Goal: Information Seeking & Learning: Learn about a topic

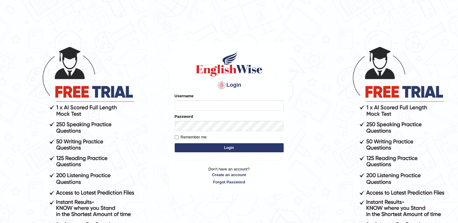
type input "naswar"
click at [231, 146] on button "Login" at bounding box center [229, 147] width 109 height 9
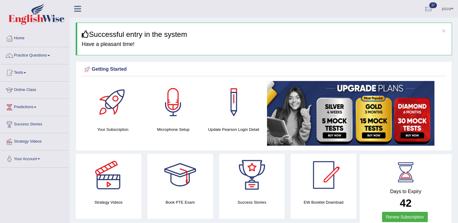
click at [35, 56] on link "Practice Questions" at bounding box center [34, 54] width 69 height 15
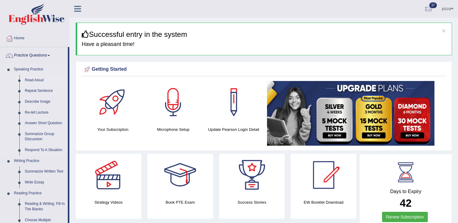
click at [32, 79] on link "Read Aloud" at bounding box center [45, 80] width 46 height 11
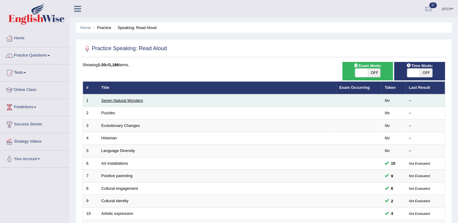
click at [126, 100] on link "Seven Natural Wonders" at bounding box center [122, 100] width 42 height 5
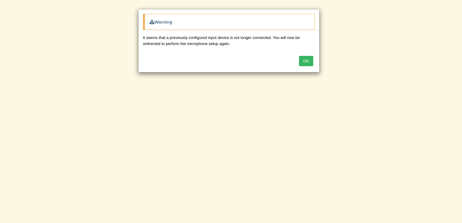
click at [309, 60] on button "OK" at bounding box center [306, 61] width 14 height 10
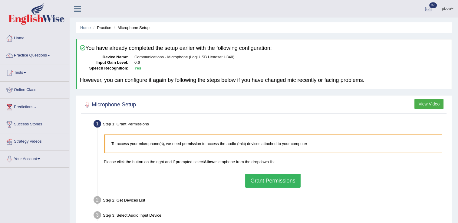
click at [275, 182] on button "Grant Permissions" at bounding box center [272, 181] width 55 height 14
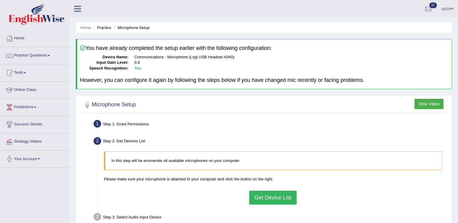
click at [276, 195] on button "Get Device List" at bounding box center [272, 198] width 47 height 14
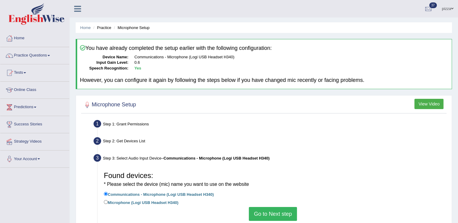
click at [276, 214] on button "Go to Next step" at bounding box center [273, 214] width 48 height 14
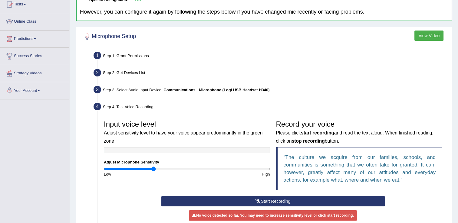
scroll to position [117, 0]
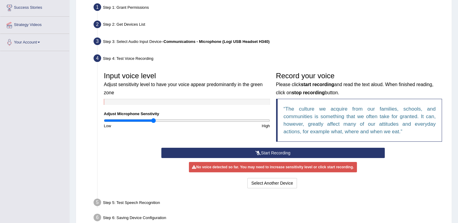
click at [275, 153] on button "Start Recording" at bounding box center [272, 153] width 223 height 10
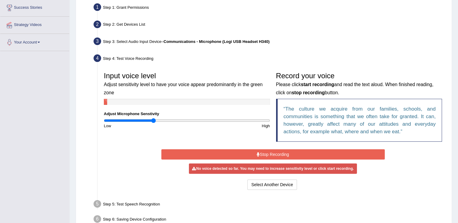
click at [275, 153] on button "Stop Recording" at bounding box center [272, 154] width 223 height 10
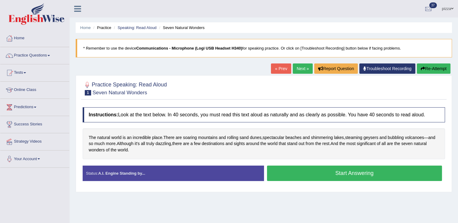
click at [325, 174] on button "Start Answering" at bounding box center [354, 173] width 175 height 15
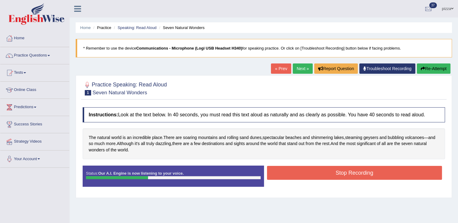
click at [325, 174] on button "Stop Recording" at bounding box center [354, 173] width 175 height 14
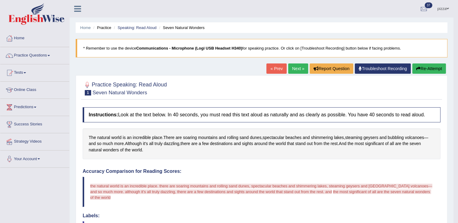
click at [294, 67] on link "Next »" at bounding box center [298, 69] width 20 height 10
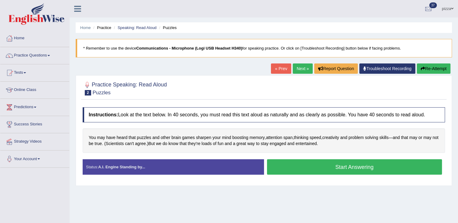
click at [364, 170] on button "Start Answering" at bounding box center [354, 166] width 175 height 15
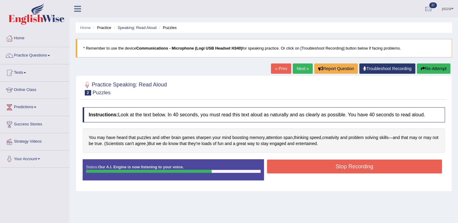
click at [364, 170] on button "Stop Recording" at bounding box center [354, 167] width 175 height 14
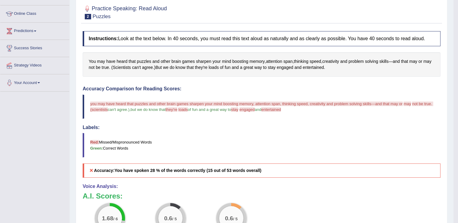
scroll to position [24, 0]
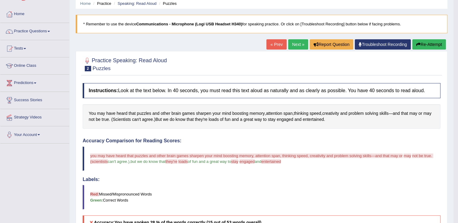
click at [298, 42] on link "Next »" at bounding box center [298, 44] width 20 height 10
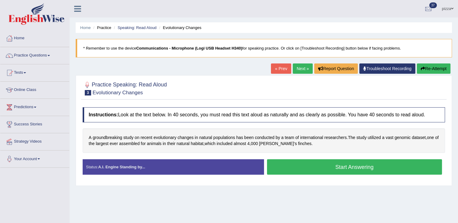
click at [328, 162] on button "Start Answering" at bounding box center [354, 166] width 175 height 15
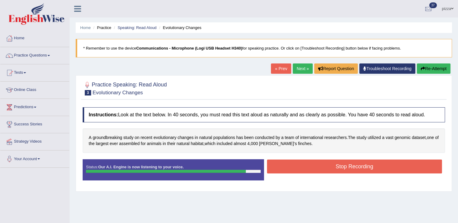
click at [328, 162] on button "Stop Recording" at bounding box center [354, 167] width 175 height 14
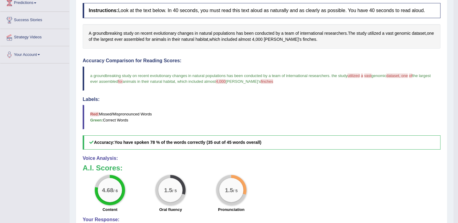
scroll to position [56, 0]
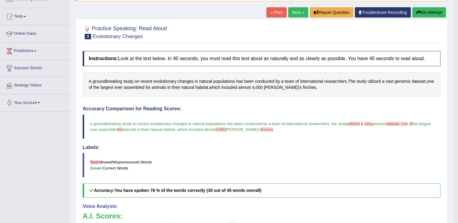
click at [299, 11] on link "Next »" at bounding box center [298, 12] width 20 height 10
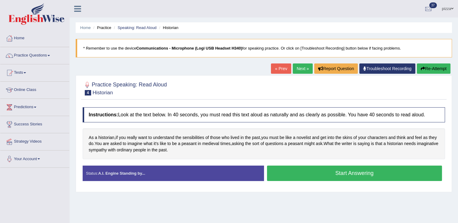
click at [345, 169] on button "Start Answering" at bounding box center [354, 173] width 175 height 15
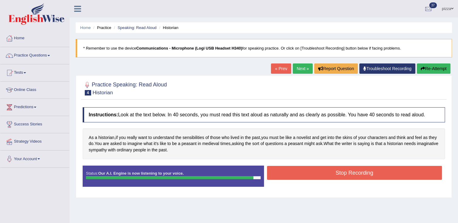
click at [345, 169] on button "Stop Recording" at bounding box center [354, 173] width 175 height 14
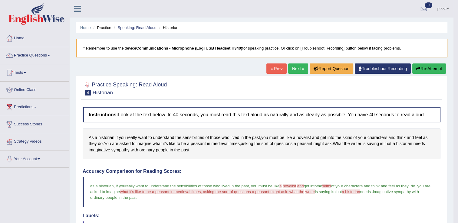
click at [296, 67] on link "Next »" at bounding box center [298, 69] width 20 height 10
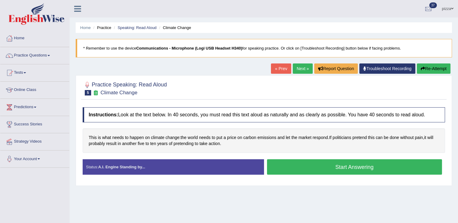
click at [339, 166] on button "Start Answering" at bounding box center [354, 166] width 175 height 15
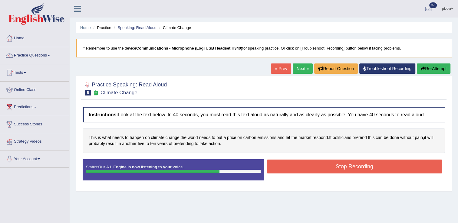
click at [339, 166] on button "Stop Recording" at bounding box center [354, 167] width 175 height 14
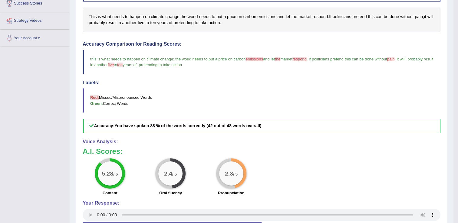
scroll to position [145, 0]
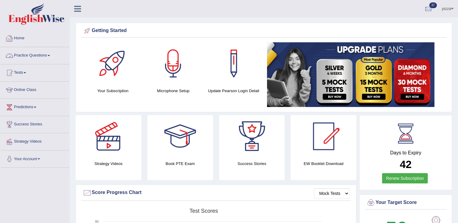
click at [28, 54] on link "Practice Questions" at bounding box center [34, 54] width 69 height 15
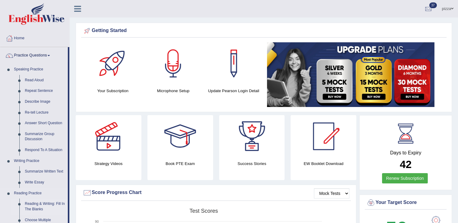
click at [32, 204] on link "Reading & Writing: Fill In The Blanks" at bounding box center [45, 207] width 46 height 16
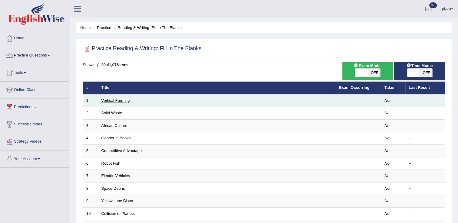
click at [119, 99] on link "Vertical Farming" at bounding box center [115, 100] width 28 height 5
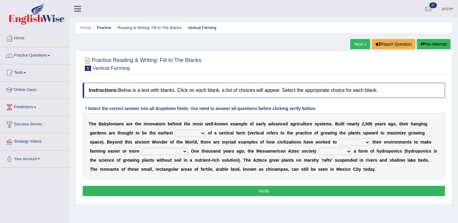
click at [175, 132] on select "prototype failure discredit protocol" at bounding box center [190, 133] width 30 height 7
select select "failure"
click at [175, 130] on select "prototype failure discredit protocol" at bounding box center [190, 133] width 30 height 7
click at [339, 142] on select "manipulate escape respect disarrange" at bounding box center [354, 142] width 31 height 7
select select "manipulate"
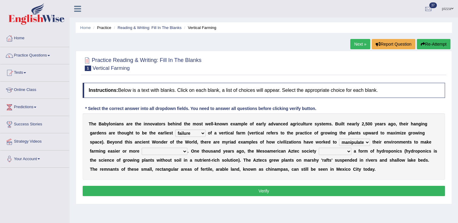
click at [339, 139] on select "manipulate escape respect disarrange" at bounding box center [354, 142] width 31 height 7
click at [142, 151] on select "productive constructive connective counterproductive" at bounding box center [165, 151] width 46 height 7
select select "productive"
click at [142, 148] on select "productive constructive connective counterproductive" at bounding box center [165, 151] width 46 height 7
click at [319, 153] on select "domineered volunteered pioneered engineered" at bounding box center [335, 151] width 33 height 7
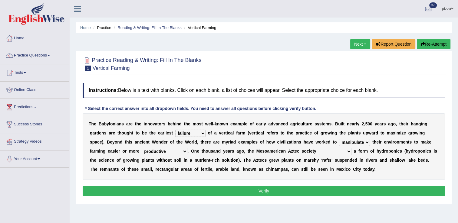
select select "pioneered"
click at [319, 148] on select "domineered volunteered pioneered engineered" at bounding box center [335, 151] width 33 height 7
click at [277, 191] on button "Verify" at bounding box center [264, 191] width 362 height 10
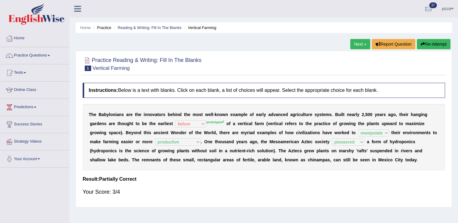
click at [357, 47] on link "Next »" at bounding box center [360, 44] width 20 height 10
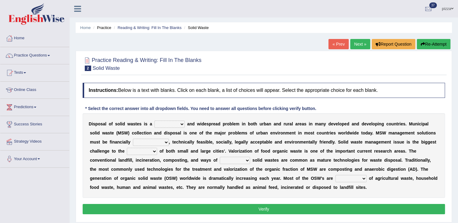
click at [176, 126] on select "slanting stinging stalling shafting" at bounding box center [169, 124] width 30 height 7
select select "slanting"
click at [154, 121] on select "slanting stinging stalling shafting" at bounding box center [169, 124] width 30 height 7
click at [178, 124] on select "slanting stinging stalling shafting" at bounding box center [169, 124] width 30 height 7
click at [133, 142] on select "unattainable sustainable objectionable treasonable" at bounding box center [151, 142] width 36 height 7
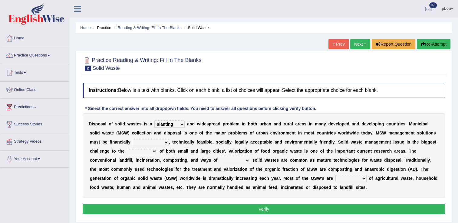
select select "sustainable"
click at [133, 139] on select "unattainable sustainable objectionable treasonable" at bounding box center [151, 142] width 36 height 7
click at [127, 152] on select "plants culture authorities history" at bounding box center [142, 151] width 30 height 7
select select "culture"
click at [127, 148] on select "plants culture authorities history" at bounding box center [142, 151] width 30 height 7
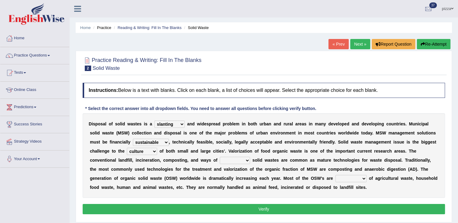
click at [220, 160] on select "reserving preserving deserving handling" at bounding box center [235, 160] width 30 height 7
select select "deserving"
click at [220, 157] on select "reserving preserving deserving handling" at bounding box center [235, 160] width 30 height 7
click at [335, 180] on select "composed disposed composing disposing" at bounding box center [350, 178] width 31 height 7
select select "composing"
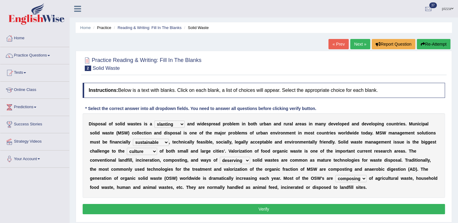
click at [335, 175] on select "composed disposed composing disposing" at bounding box center [350, 178] width 31 height 7
click at [252, 206] on button "Verify" at bounding box center [264, 209] width 362 height 10
